Goal: Task Accomplishment & Management: Complete application form

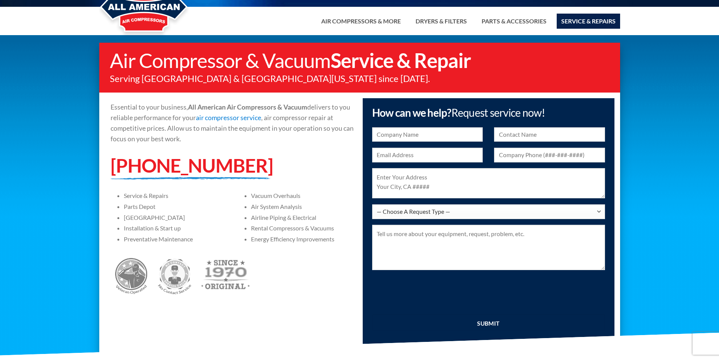
scroll to position [38, 0]
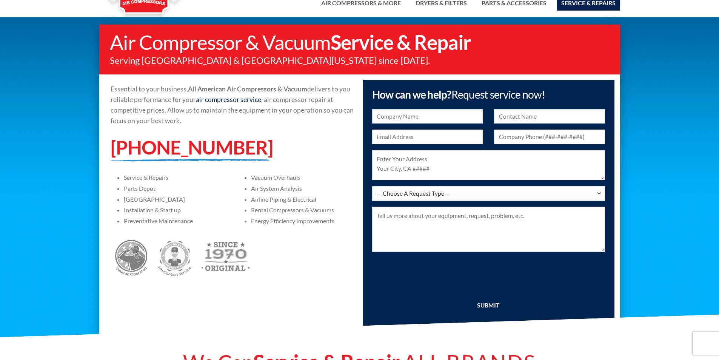
click at [247, 99] on link "air compressor service" at bounding box center [228, 100] width 65 height 8
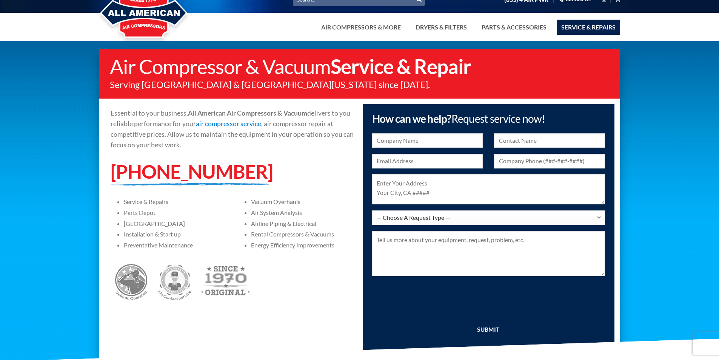
scroll to position [0, 0]
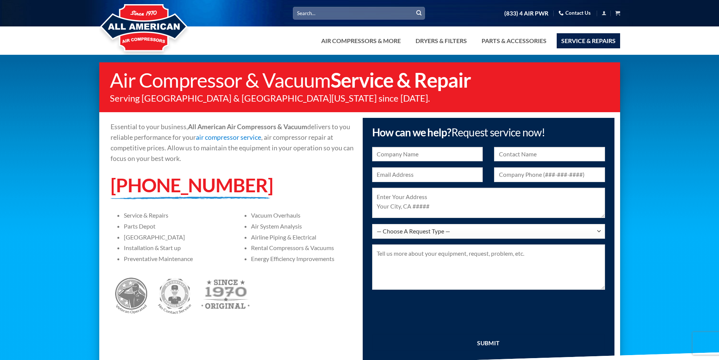
click at [339, 193] on p "[PHONE_NUMBER]" at bounding box center [232, 185] width 243 height 19
click at [452, 155] on input "text" at bounding box center [427, 154] width 111 height 15
type input "air frame forming"
click at [528, 154] on input "text" at bounding box center [549, 154] width 111 height 15
type input "[PERSON_NAME]"
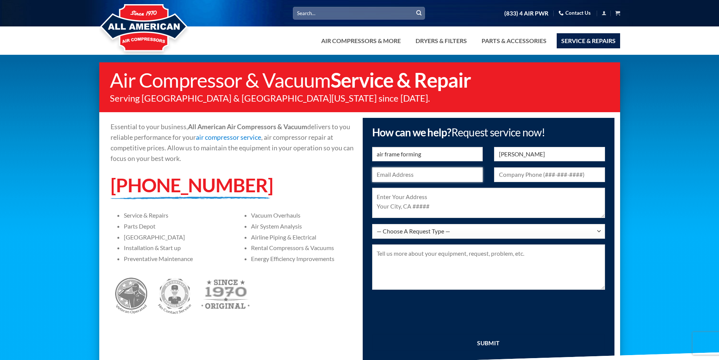
type input "[EMAIL_ADDRESS][DOMAIN_NAME]"
type input "5623877697"
type textarea "[STREET_ADDRESS][US_STATE]"
click at [311, 187] on p "[PHONE_NUMBER]" at bounding box center [232, 185] width 243 height 19
click at [472, 212] on textarea "[STREET_ADDRESS][US_STATE]" at bounding box center [488, 203] width 233 height 30
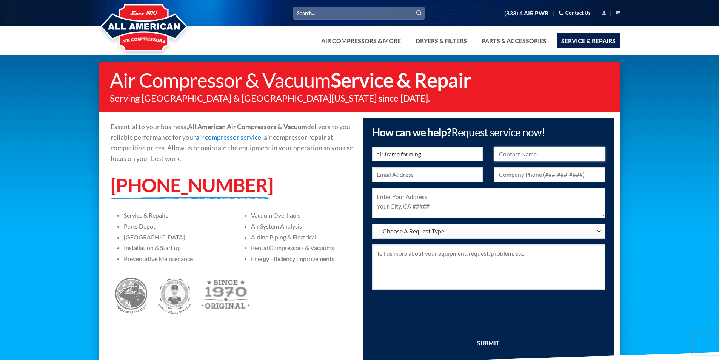
click at [513, 154] on input "text" at bounding box center [549, 154] width 111 height 15
click at [513, 196] on textarea at bounding box center [488, 203] width 233 height 30
click at [468, 179] on input "text" at bounding box center [427, 174] width 111 height 15
click at [673, 205] on div "Air Compressor & Vacuum Service & Repair Serving [GEOGRAPHIC_DATA] & [GEOGRAPHI…" at bounding box center [359, 214] width 719 height 305
